Goal: Transaction & Acquisition: Purchase product/service

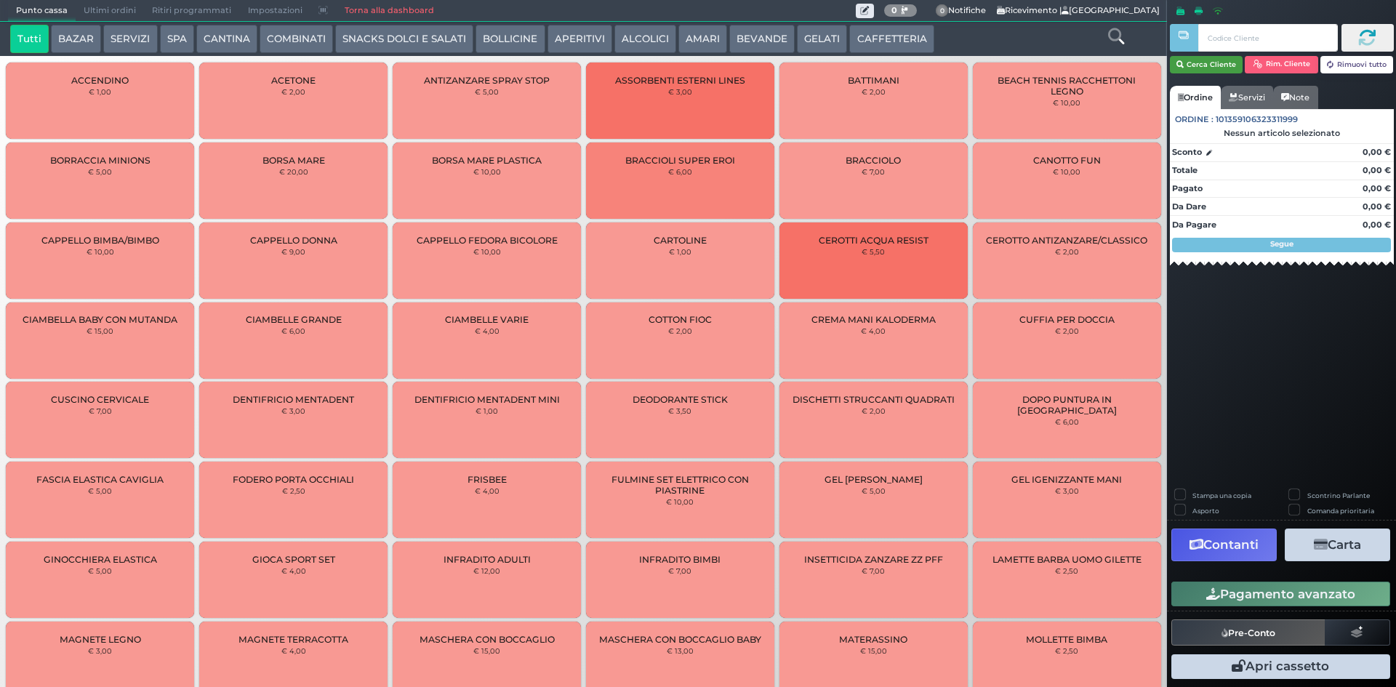
click at [1193, 63] on button "Cerca Cliente" at bounding box center [1206, 64] width 73 height 17
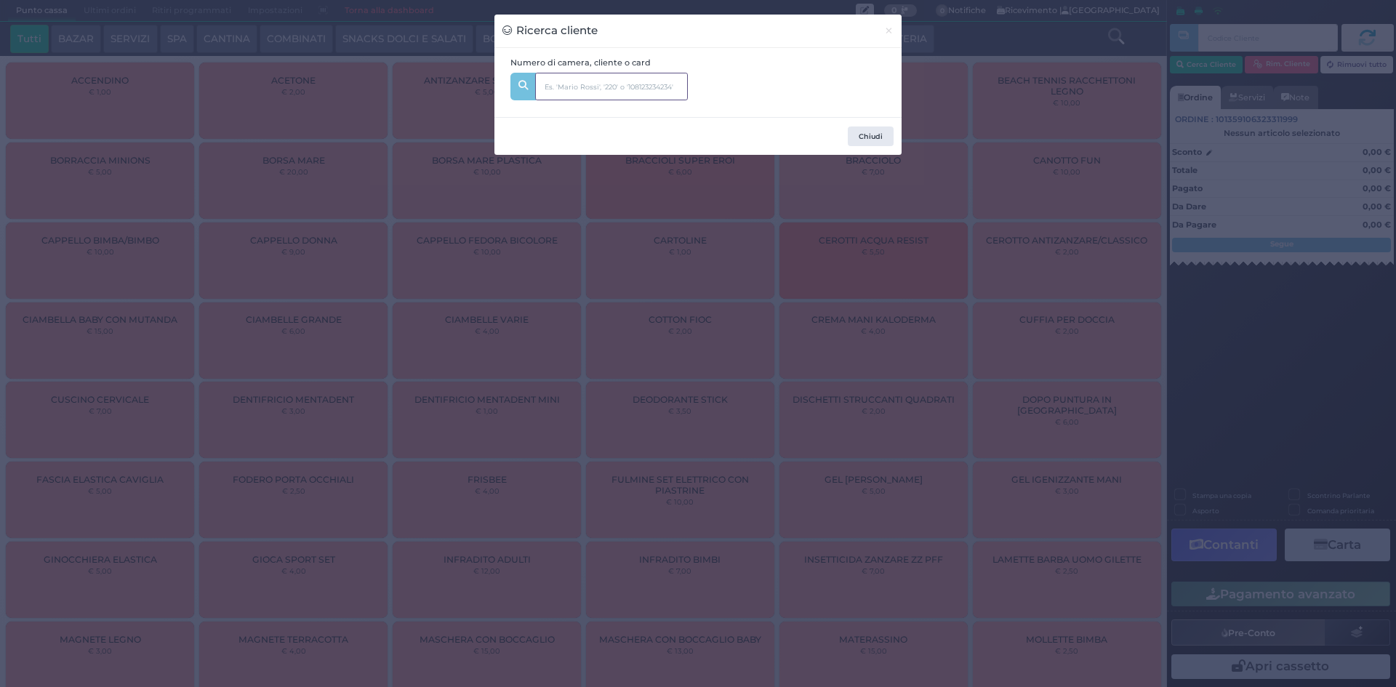
click at [648, 91] on input "text" at bounding box center [611, 87] width 153 height 28
type input "114"
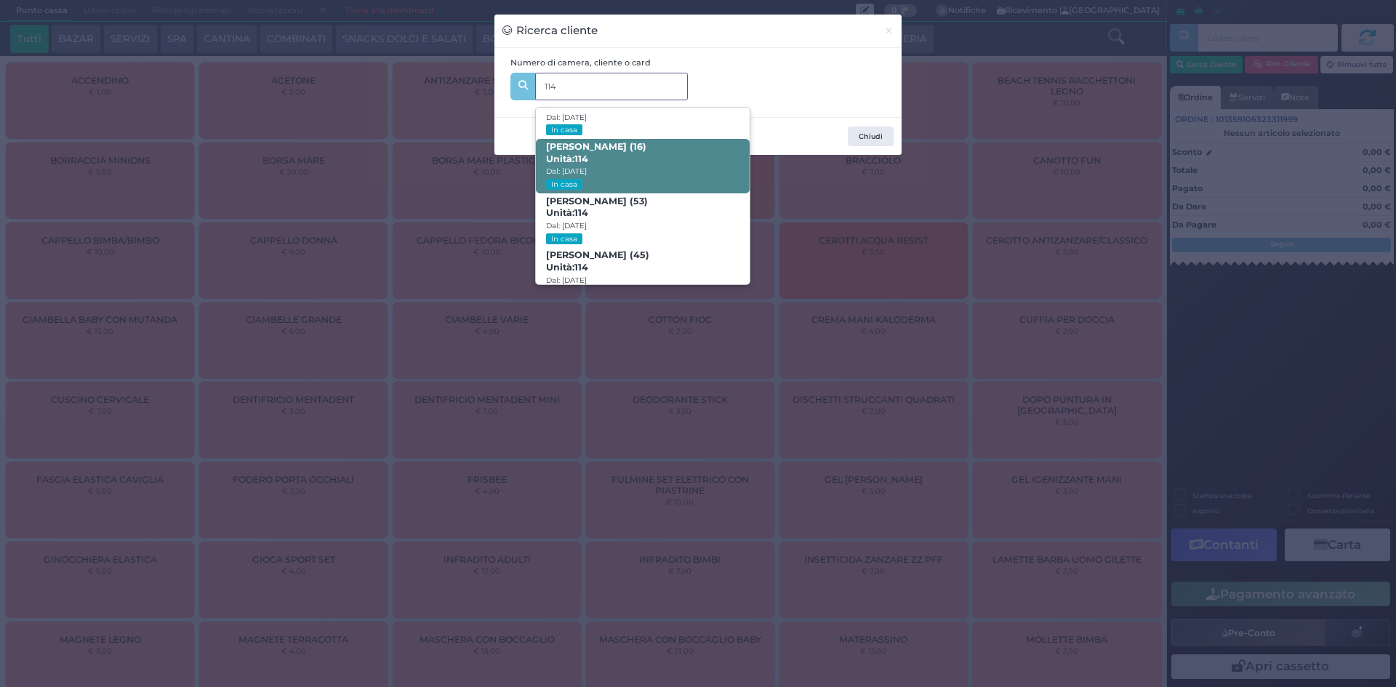
scroll to position [69, 0]
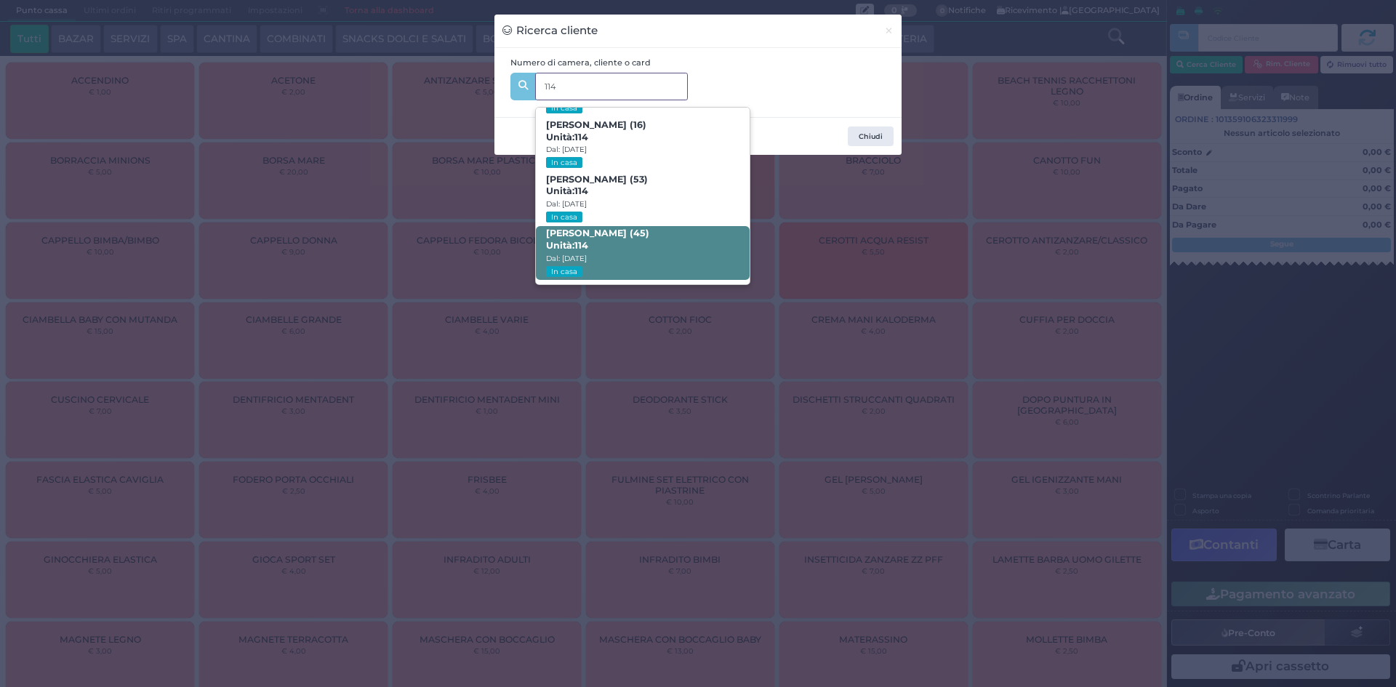
click at [601, 244] on span "[PERSON_NAME] (45) Unità: 114 Dal: [DATE] In casa" at bounding box center [642, 253] width 213 height 55
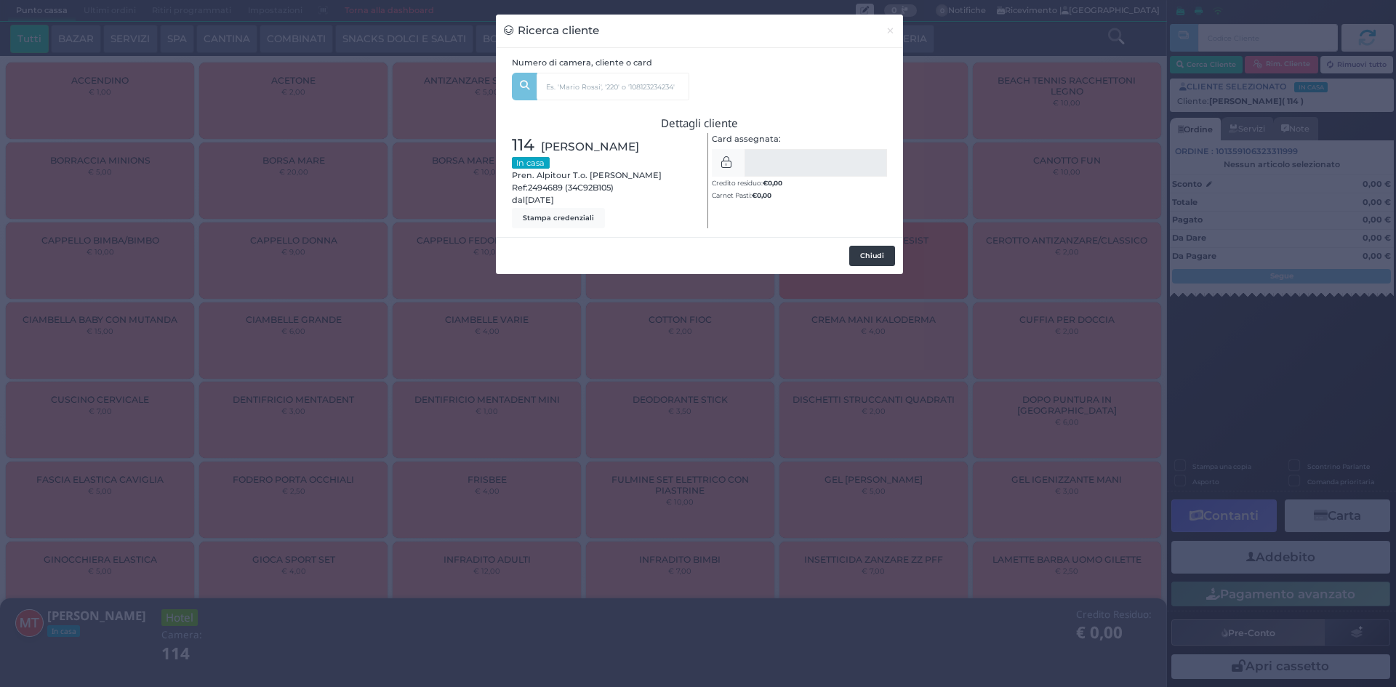
click at [889, 256] on button "Chiudi" at bounding box center [872, 256] width 46 height 20
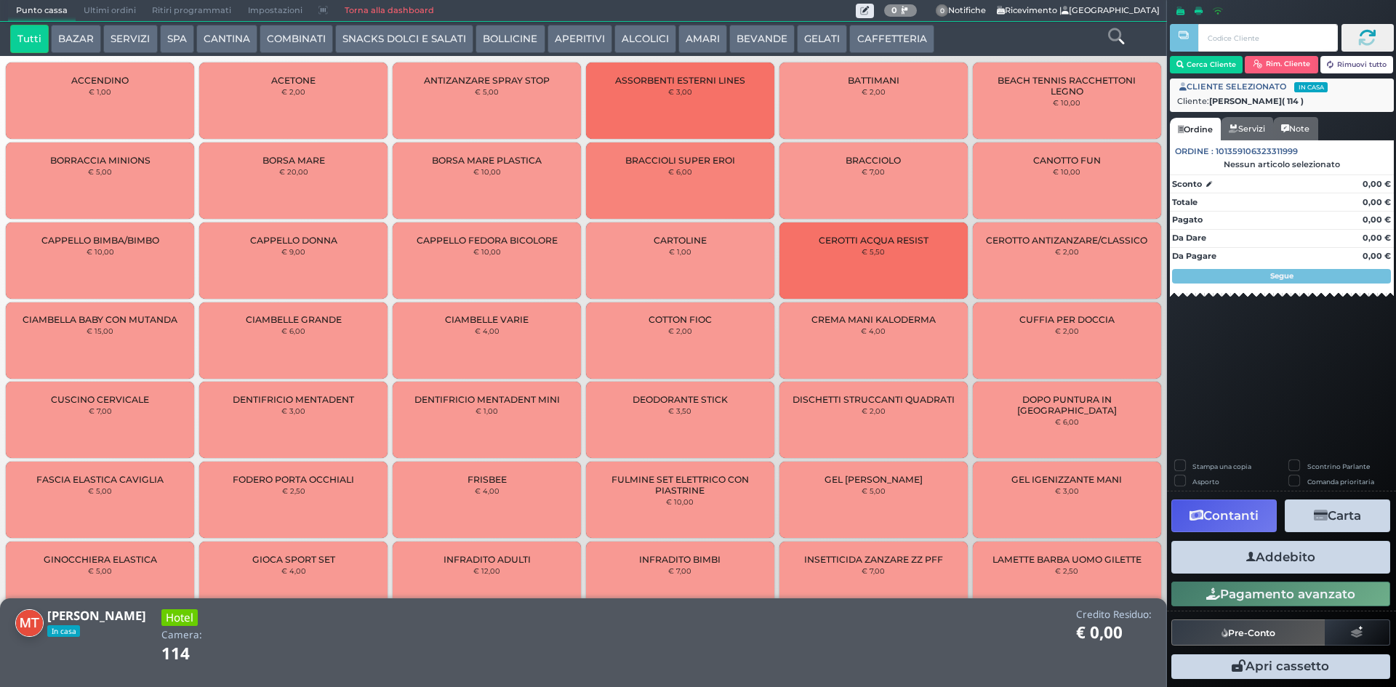
drag, startPoint x: 124, startPoint y: 32, endPoint x: 153, endPoint y: 48, distance: 33.2
click at [124, 31] on button "SERVIZI" at bounding box center [130, 39] width 54 height 29
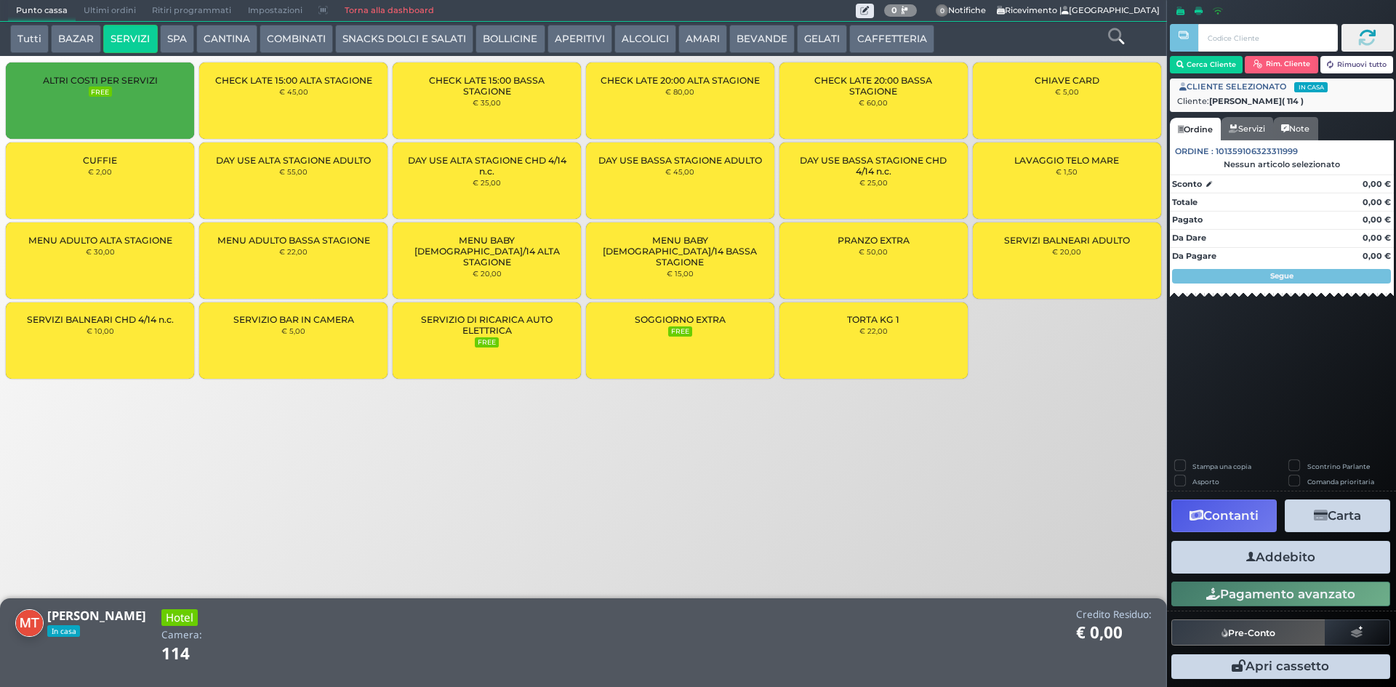
click at [1064, 171] on small "€ 1,50" at bounding box center [1067, 171] width 22 height 9
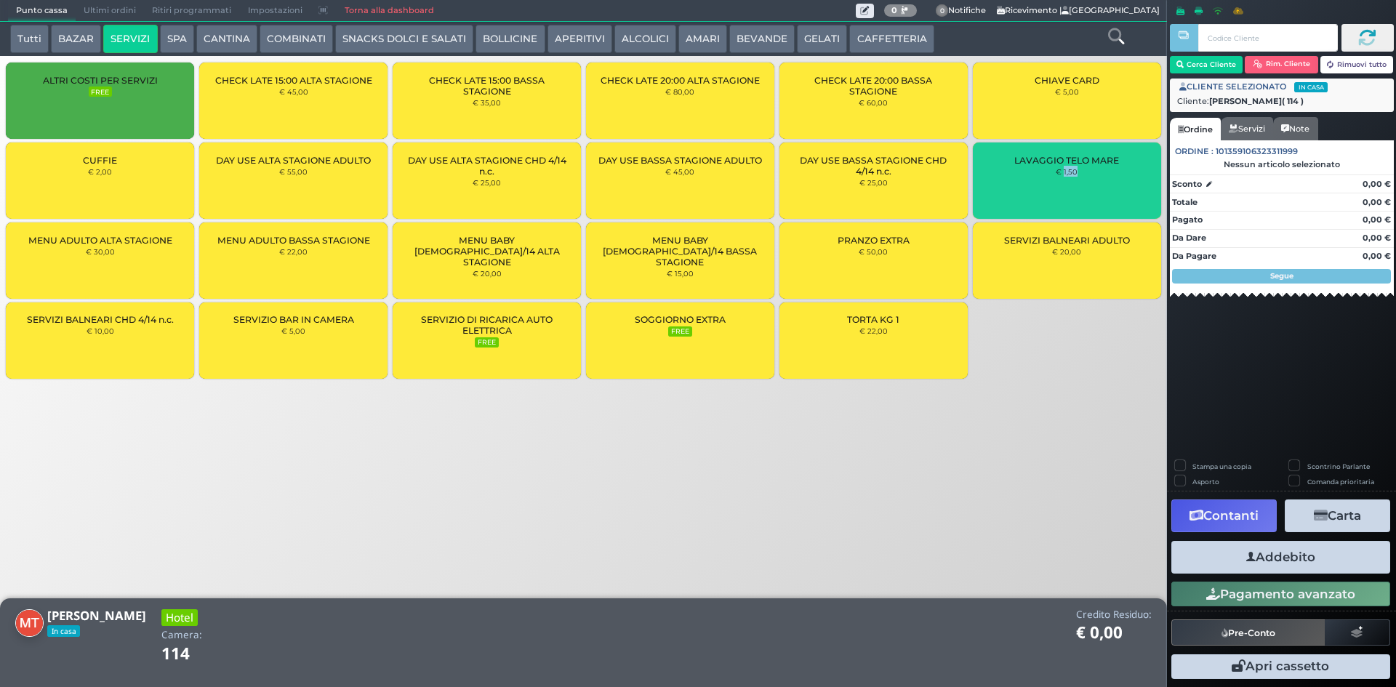
click at [1064, 171] on small "€ 1,50" at bounding box center [1067, 171] width 22 height 9
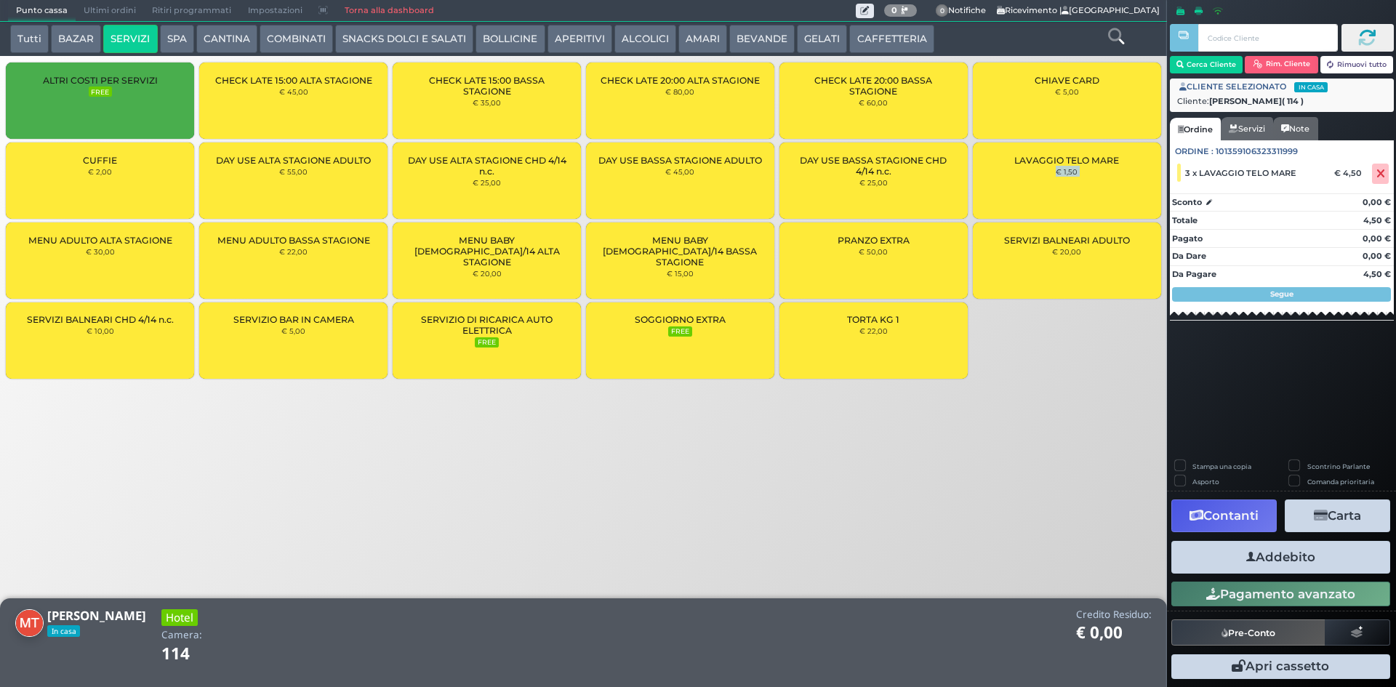
click at [1063, 171] on small "€ 1,50" at bounding box center [1067, 171] width 22 height 9
click at [1300, 561] on button "Addebito" at bounding box center [1281, 557] width 219 height 33
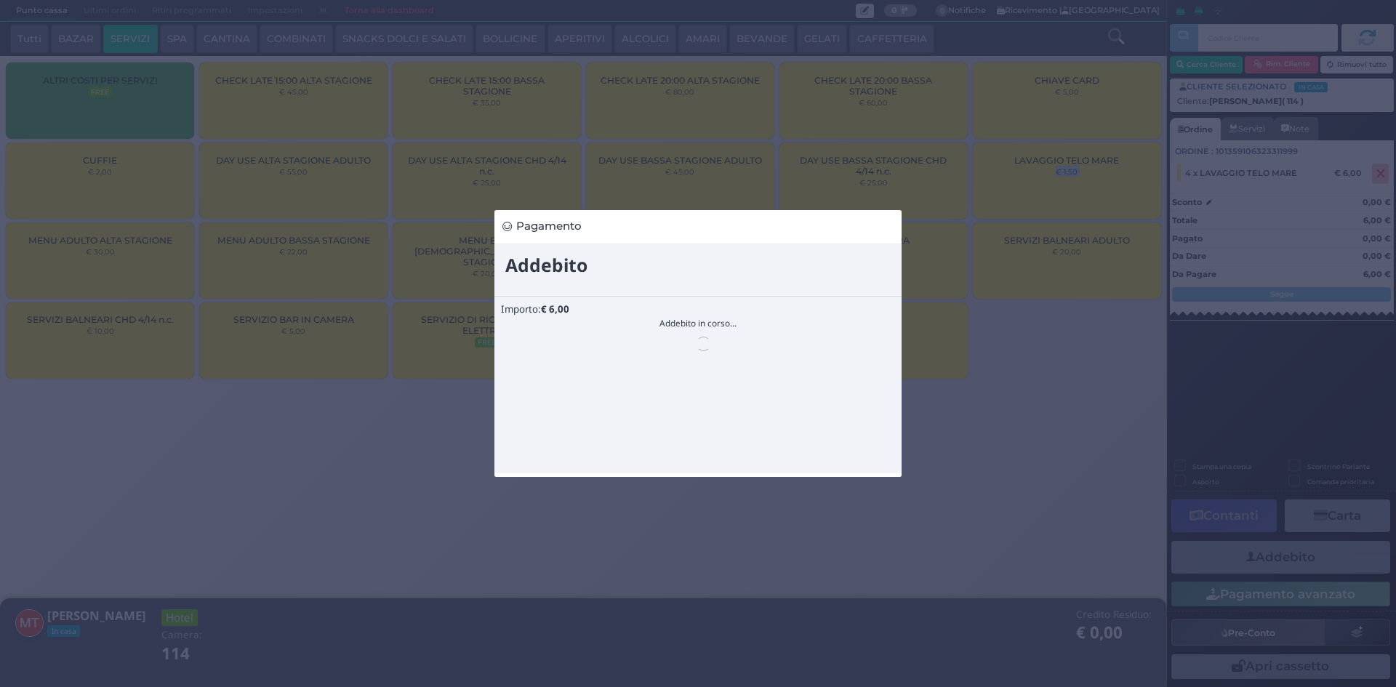
scroll to position [0, 0]
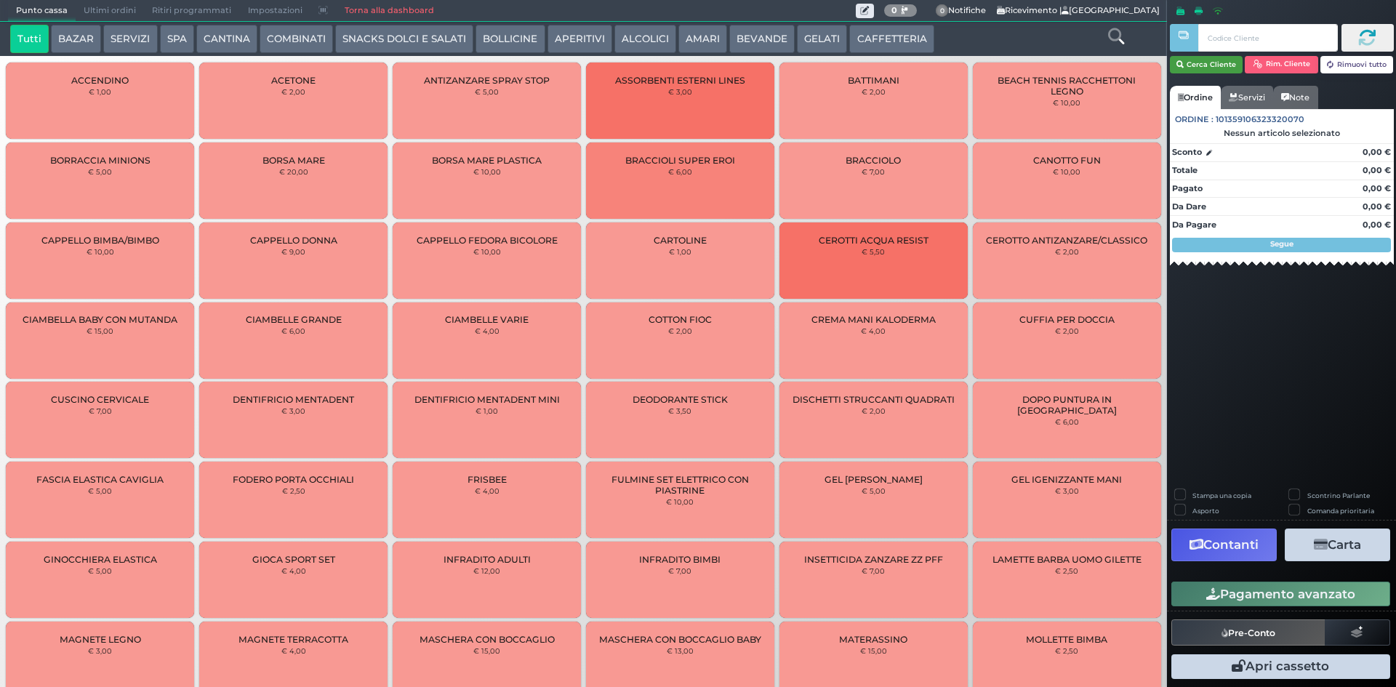
click at [1201, 66] on button "Cerca Cliente" at bounding box center [1206, 64] width 73 height 17
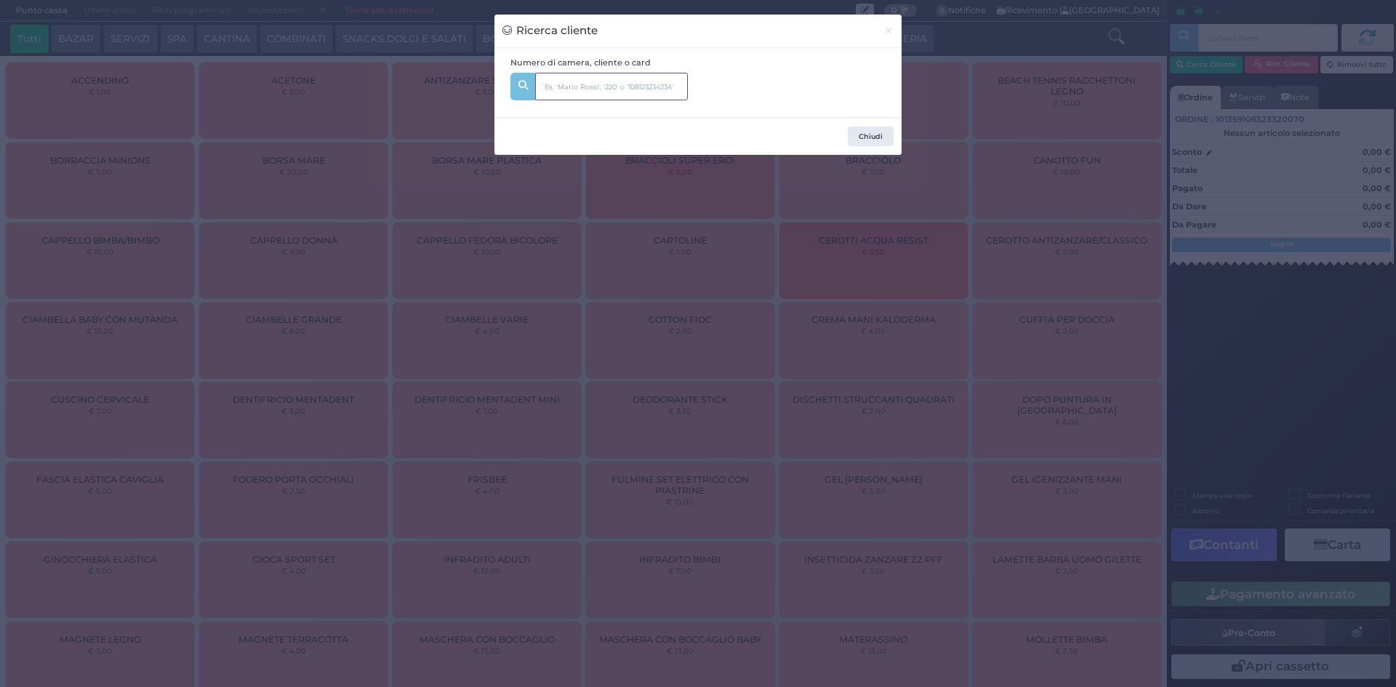
click at [631, 81] on input "text" at bounding box center [611, 87] width 153 height 28
type input "120"
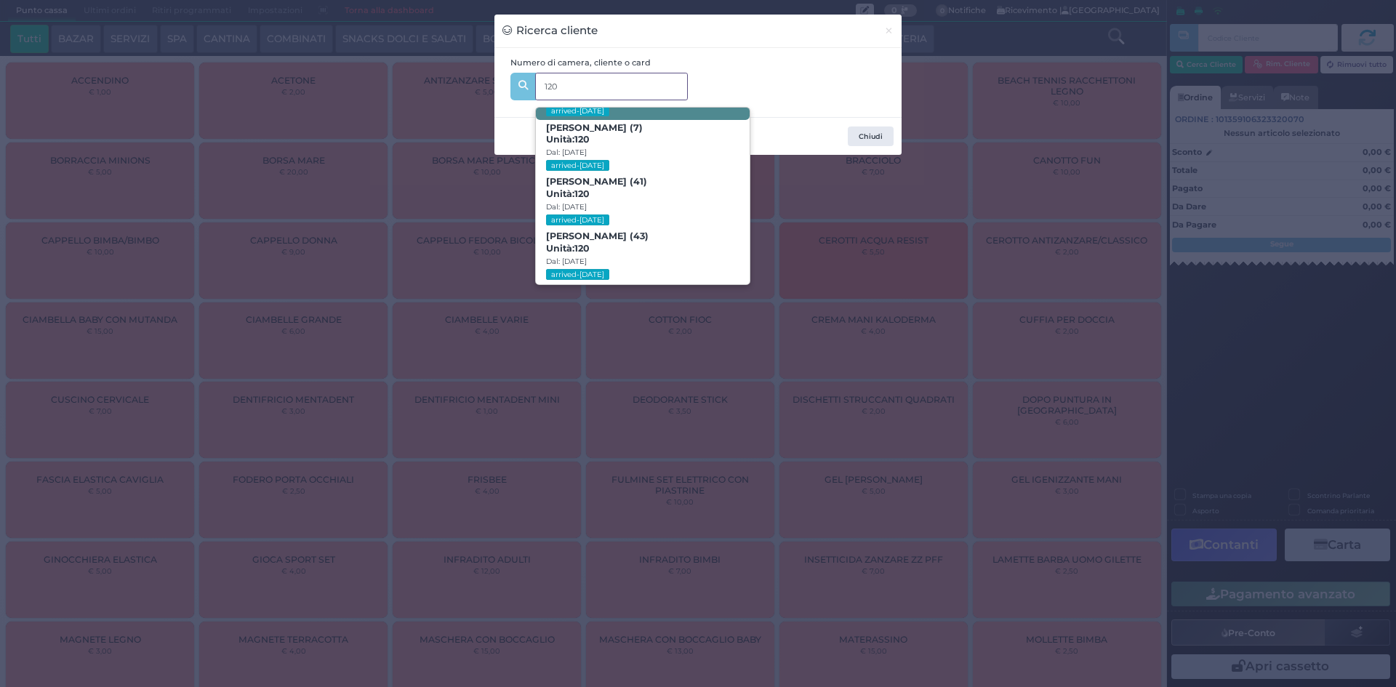
scroll to position [147, 0]
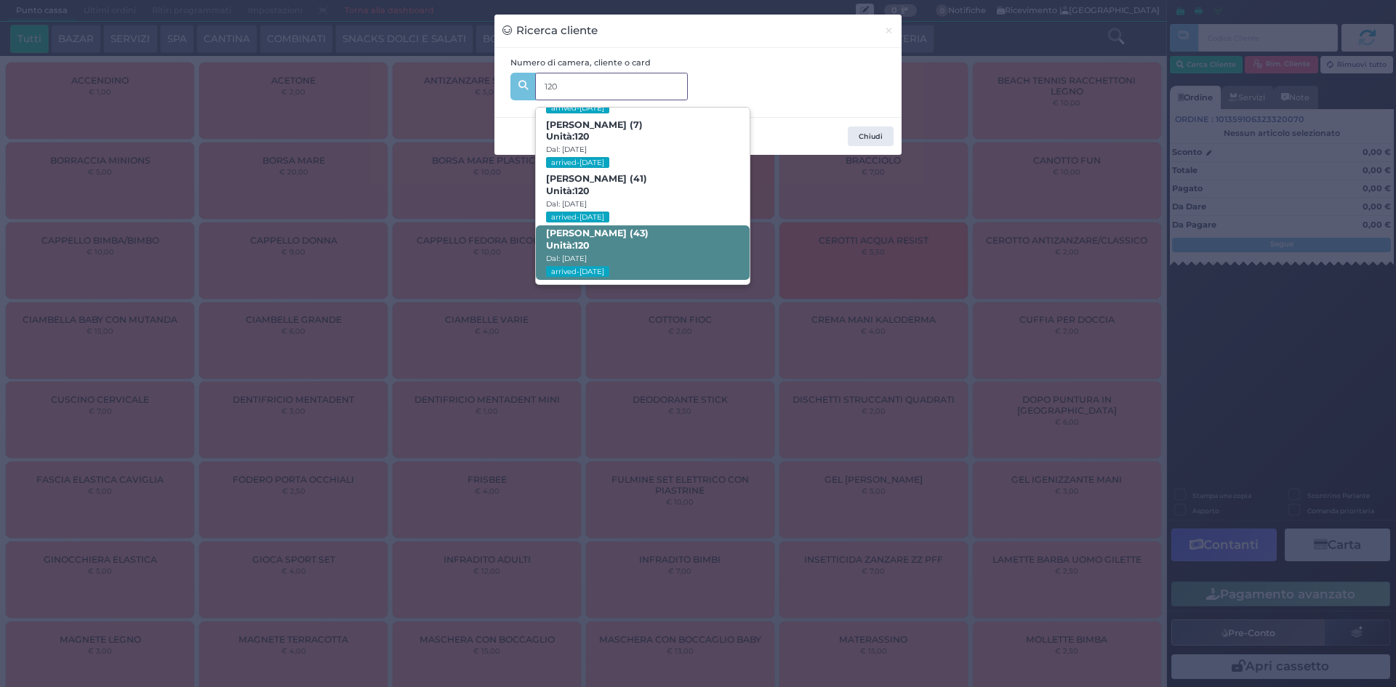
click at [618, 248] on span "Antonio Scaringella (43) Unità: 120 Dal: 17/08/2025 arrived-today" at bounding box center [642, 252] width 213 height 55
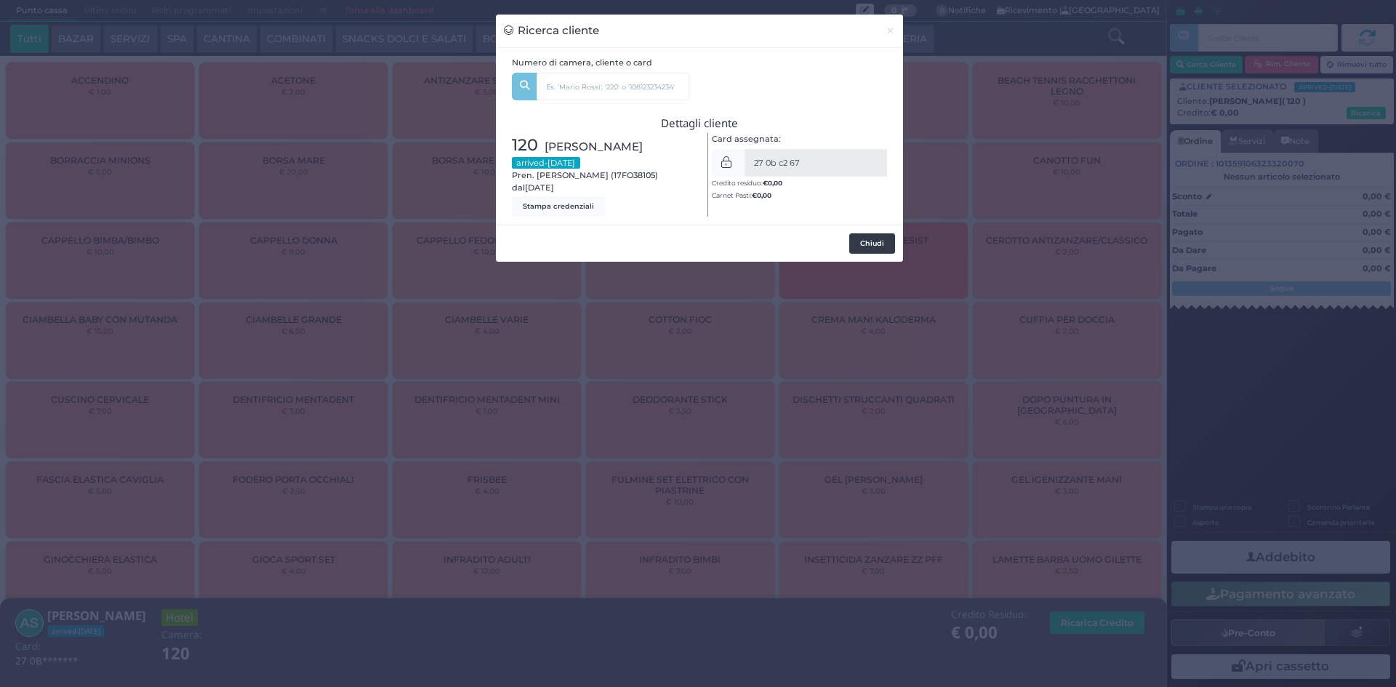
click at [886, 241] on button "Chiudi" at bounding box center [872, 243] width 46 height 20
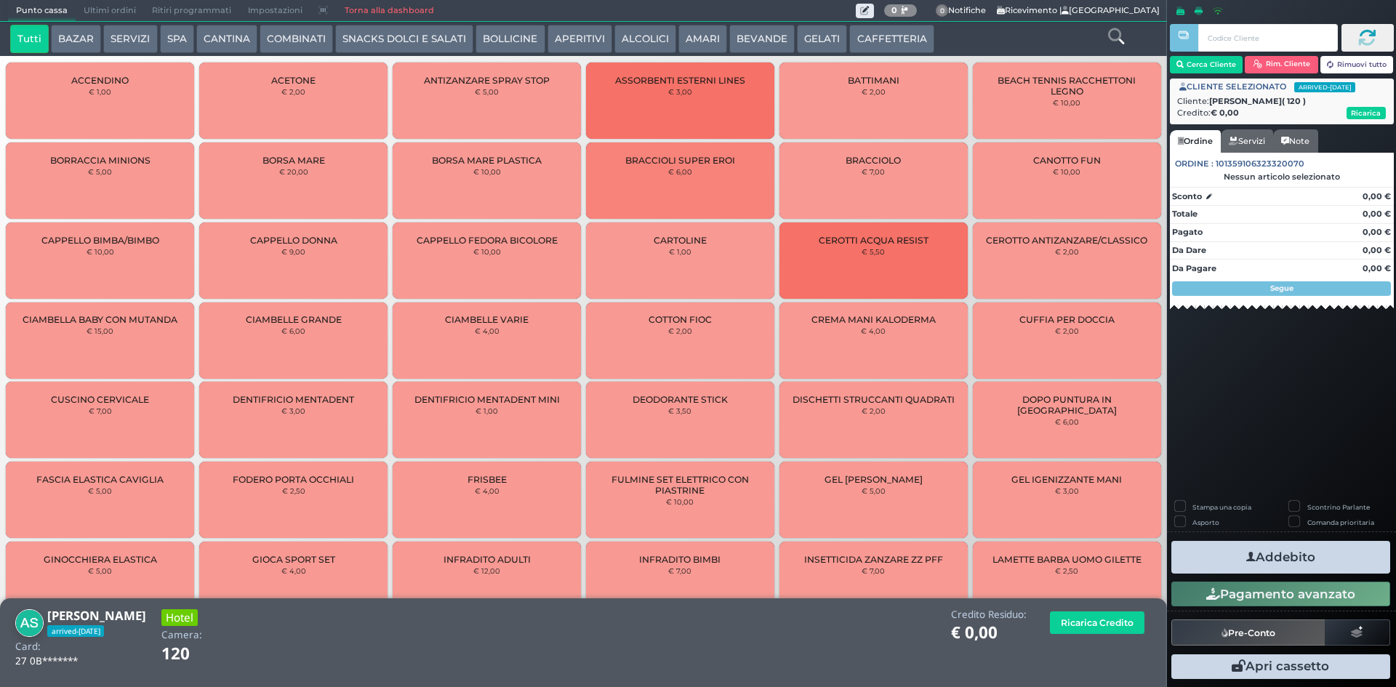
click at [396, 49] on button "SNACKS DOLCI E SALATI" at bounding box center [404, 39] width 138 height 29
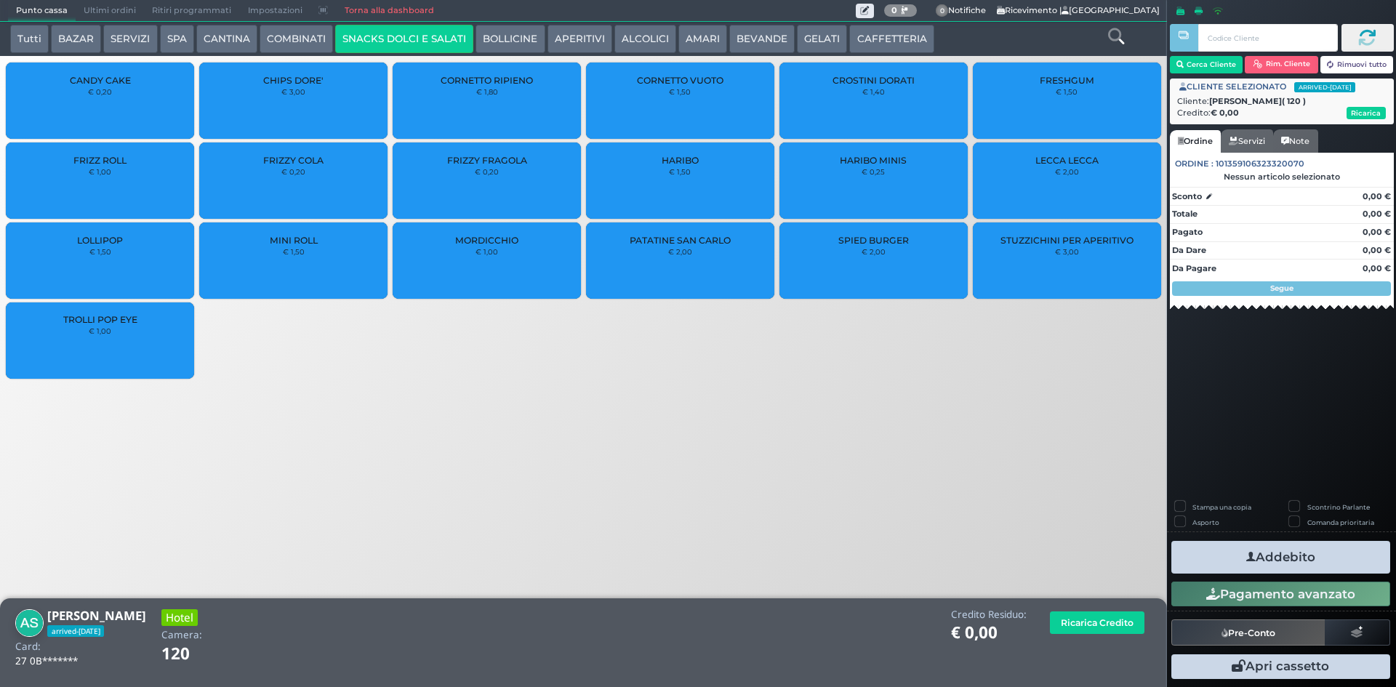
click at [687, 256] on div "PATATINE SAN CARLO € 2,00" at bounding box center [680, 261] width 188 height 76
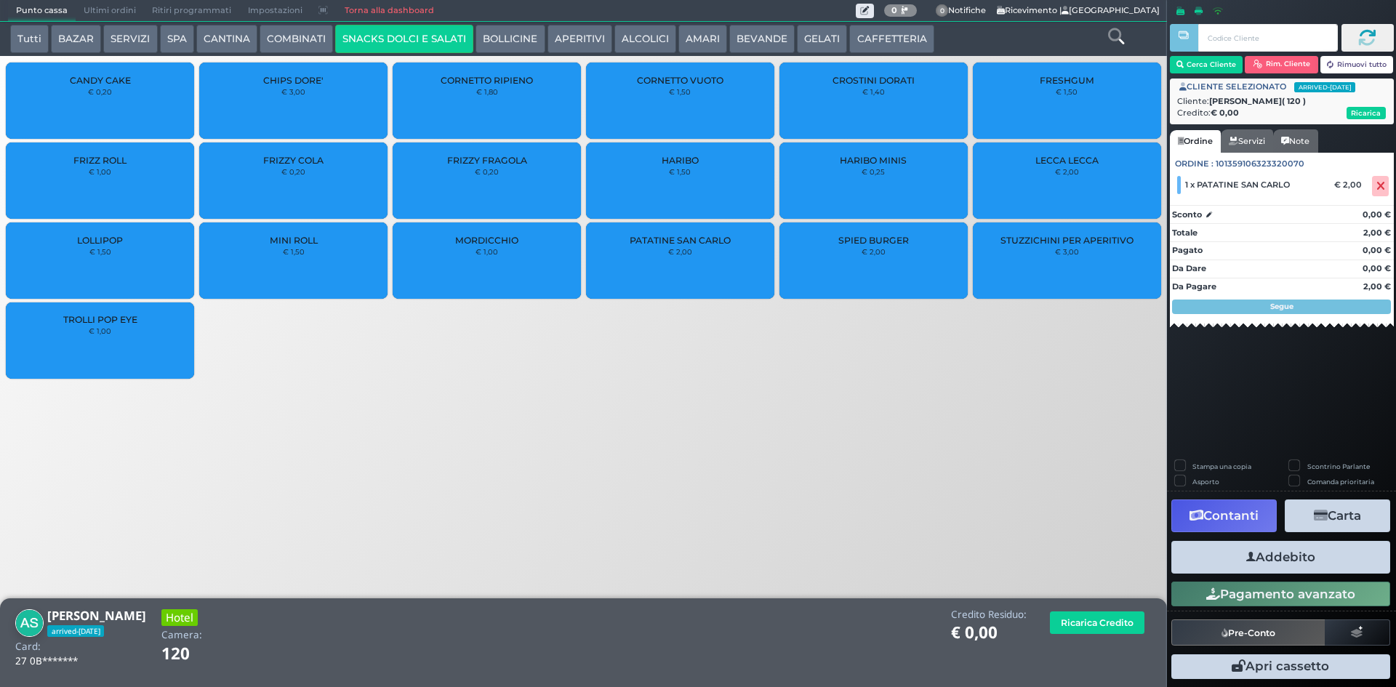
click at [695, 255] on div "PATATINE SAN CARLO € 2,00" at bounding box center [680, 261] width 188 height 76
click at [1270, 559] on button "Addebito" at bounding box center [1281, 557] width 219 height 33
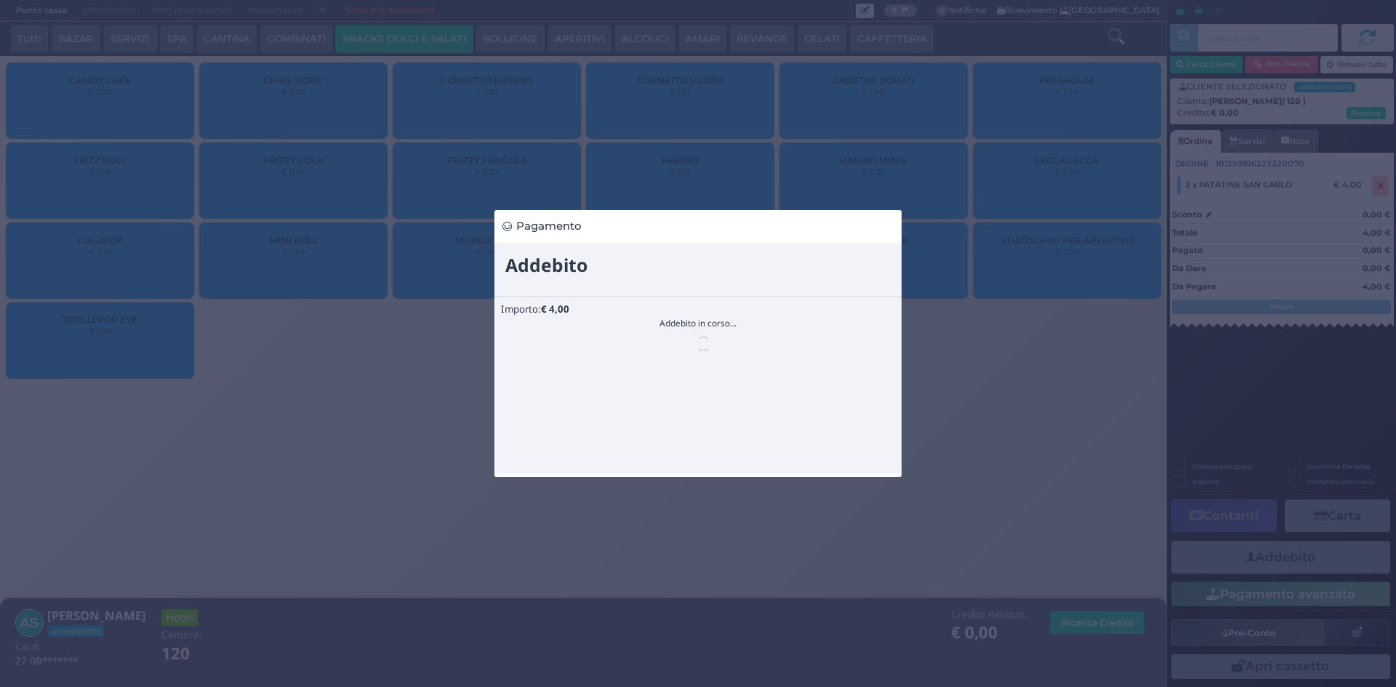
scroll to position [0, 0]
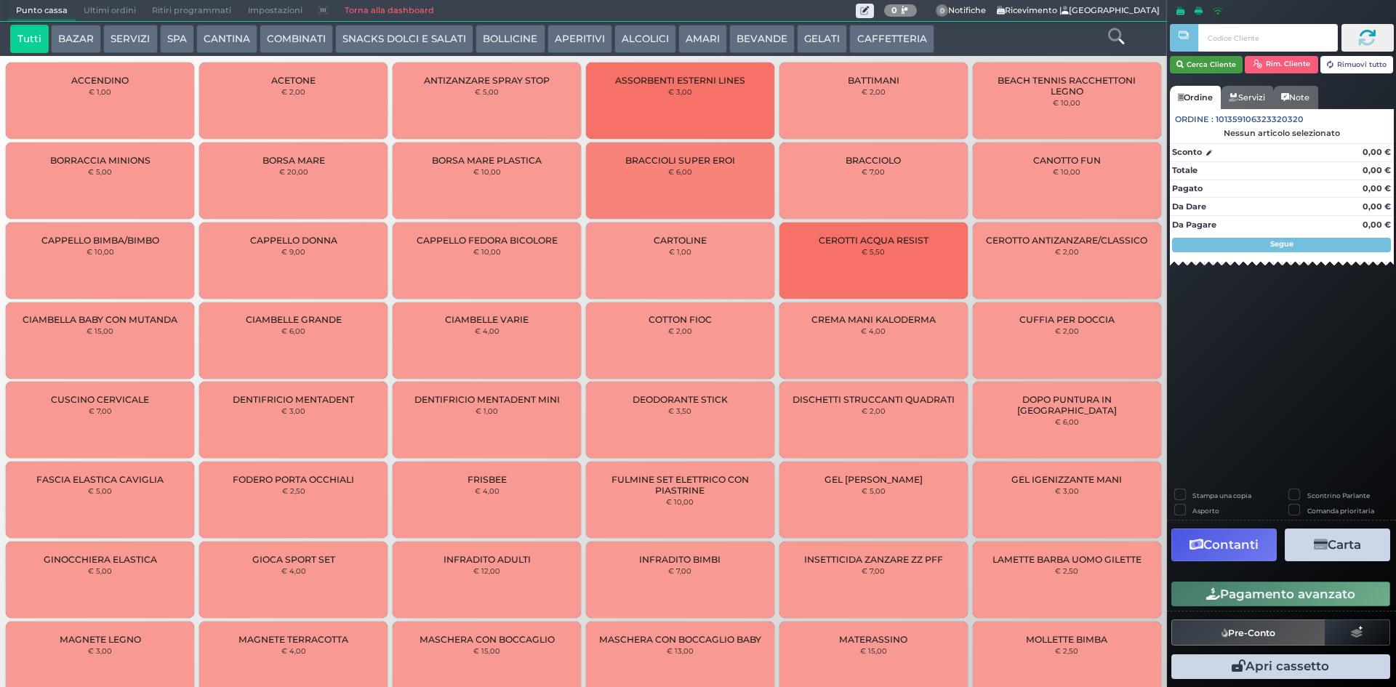
click at [1214, 64] on button "Cerca Cliente" at bounding box center [1206, 64] width 73 height 17
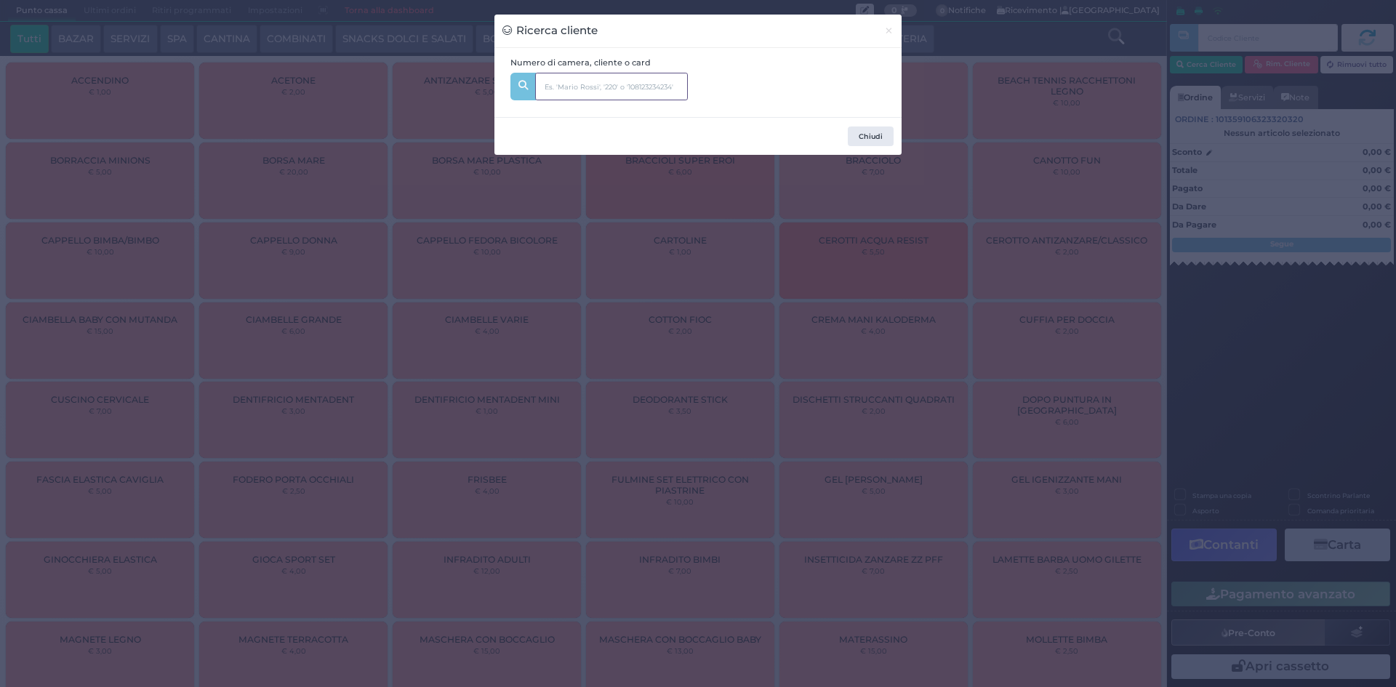
click at [567, 86] on input "text" at bounding box center [611, 87] width 153 height 28
type input "120"
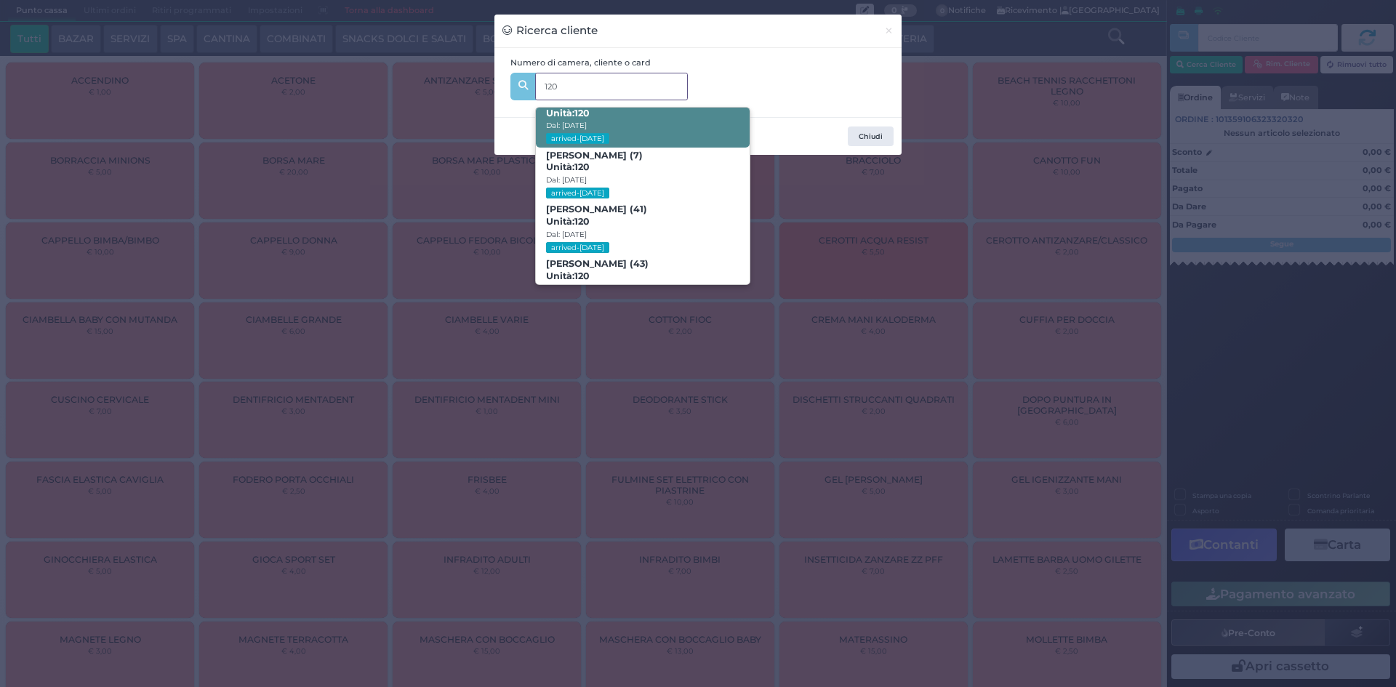
scroll to position [147, 0]
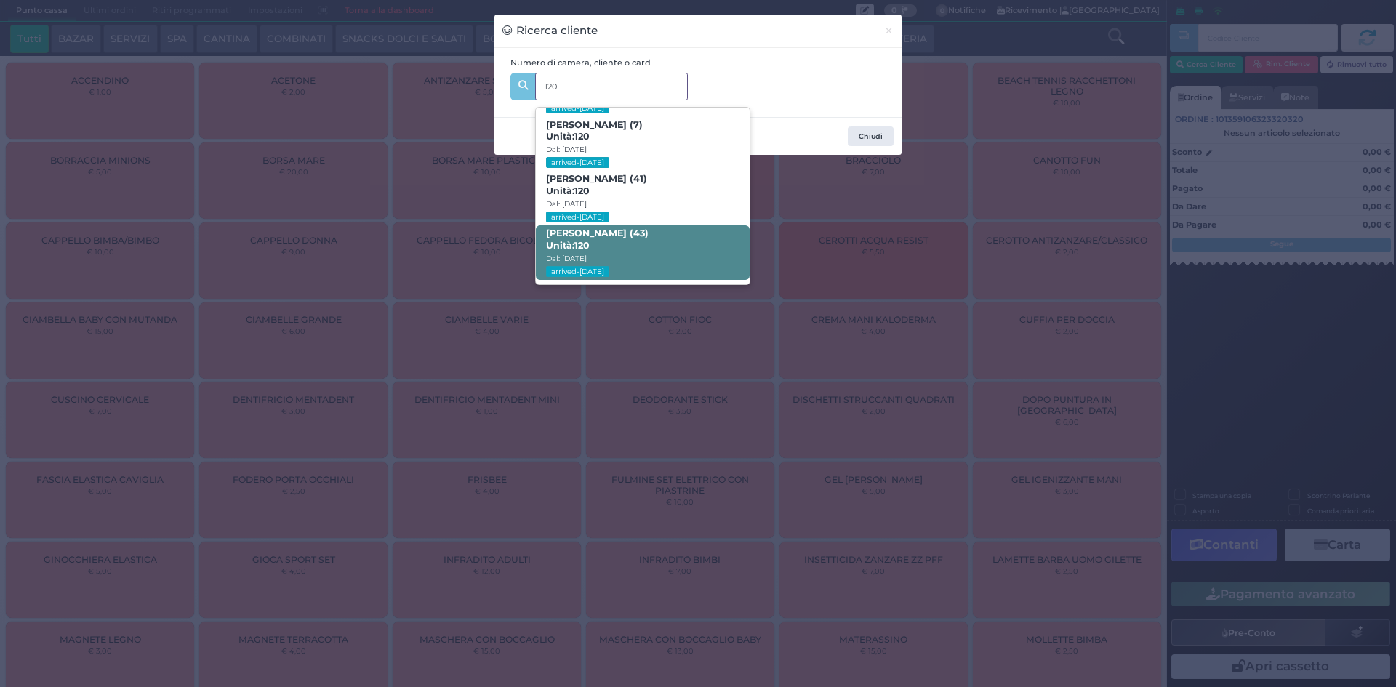
click at [646, 239] on b "Antonio Scaringella (43) Unità: 120" at bounding box center [597, 239] width 103 height 23
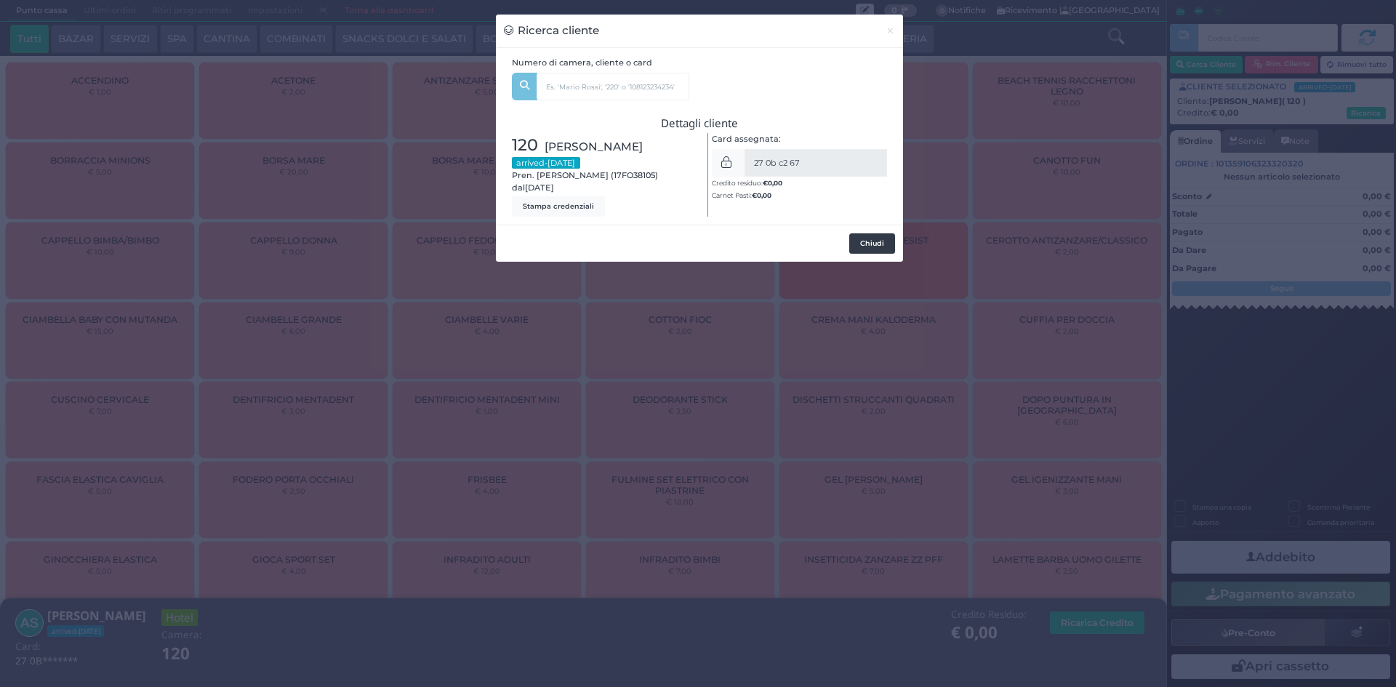
click at [865, 248] on button "Chiudi" at bounding box center [872, 243] width 46 height 20
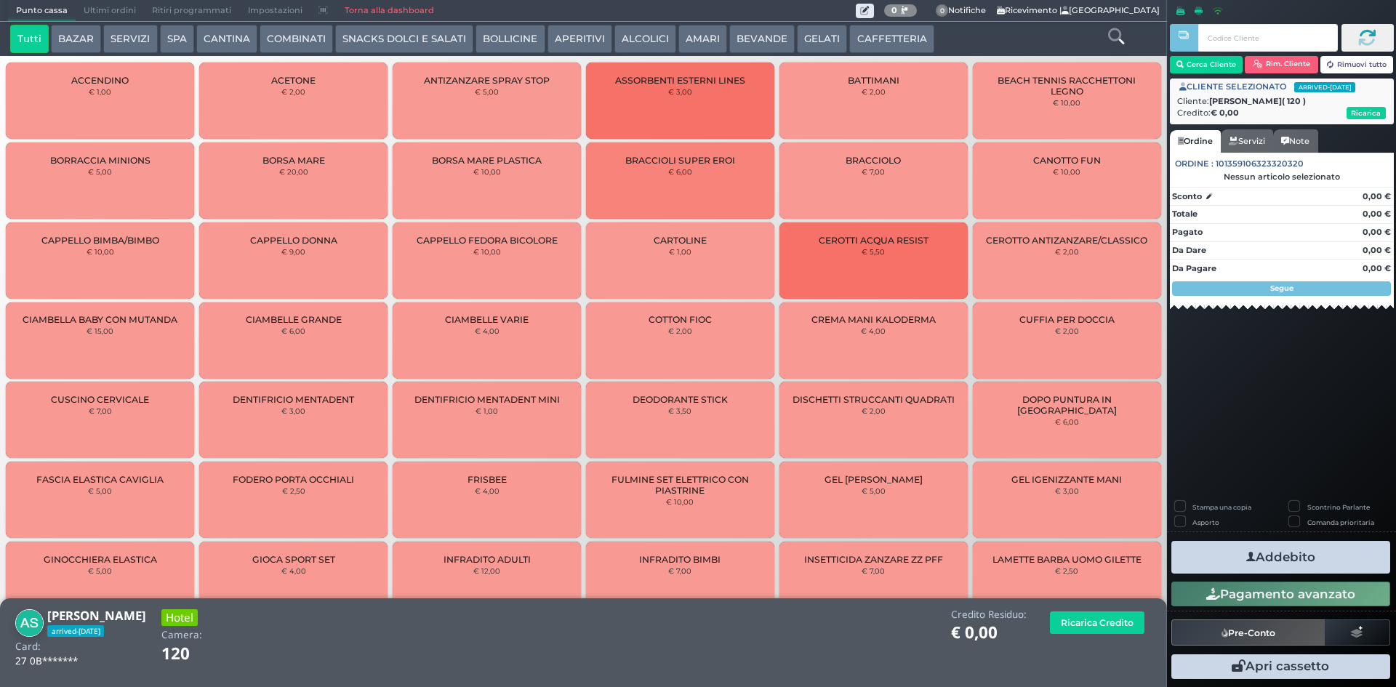
click at [390, 44] on button "SNACKS DOLCI E SALATI" at bounding box center [404, 39] width 138 height 29
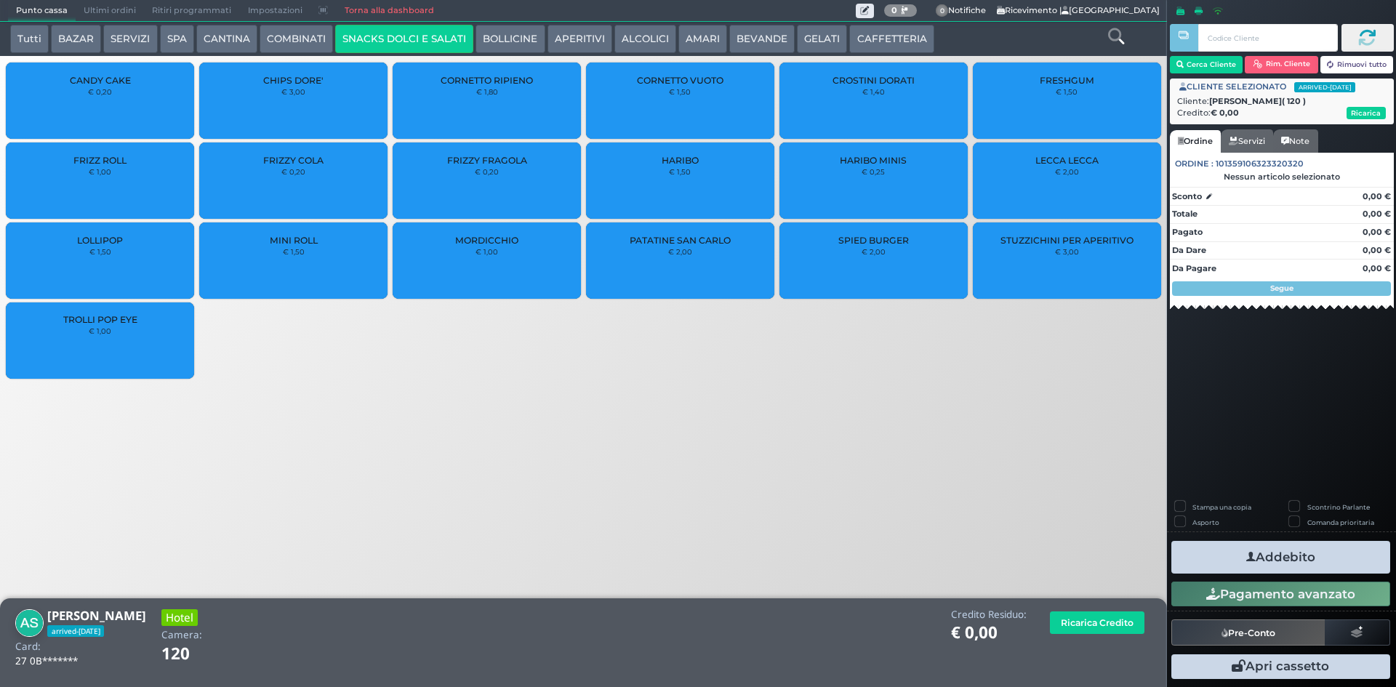
click at [692, 257] on div "PATATINE SAN CARLO € 2,00" at bounding box center [680, 261] width 188 height 76
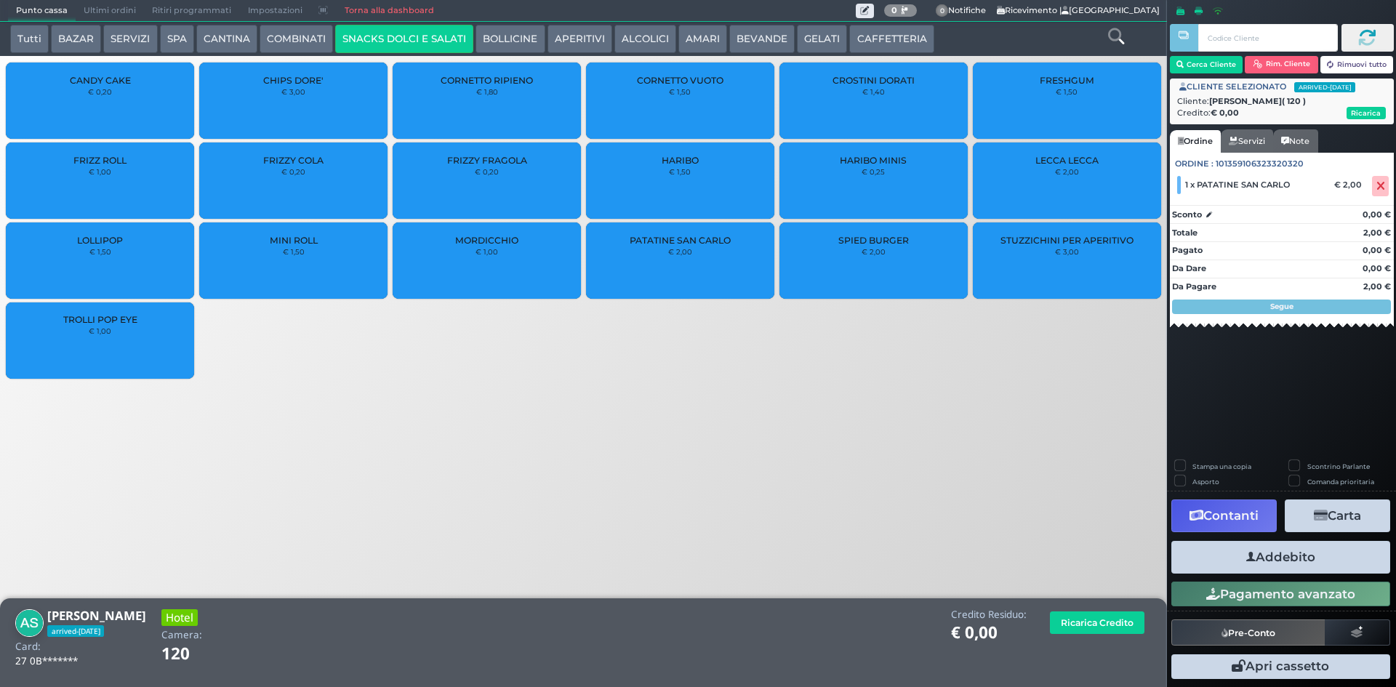
click at [1263, 559] on button "Addebito" at bounding box center [1281, 557] width 219 height 33
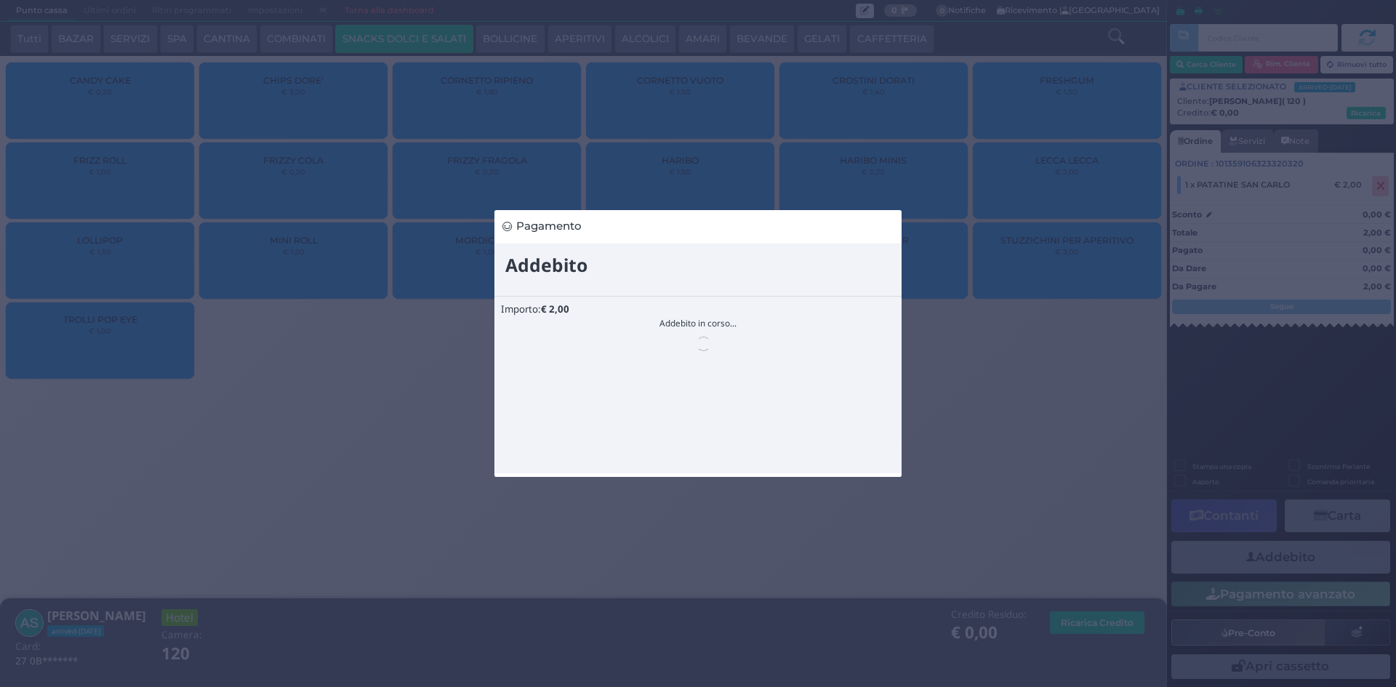
scroll to position [0, 0]
